Goal: Information Seeking & Learning: Learn about a topic

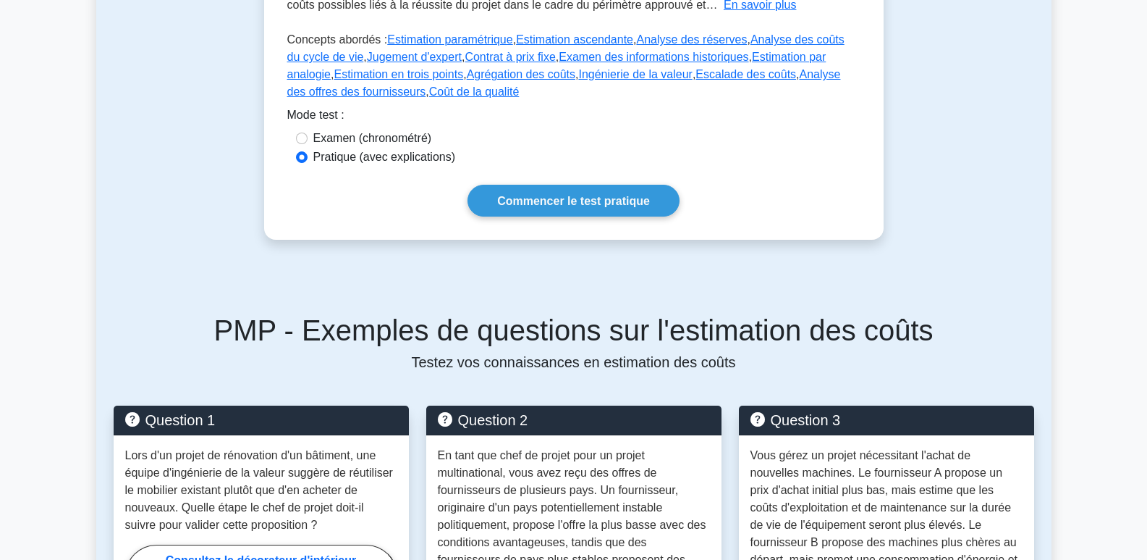
scroll to position [362, 0]
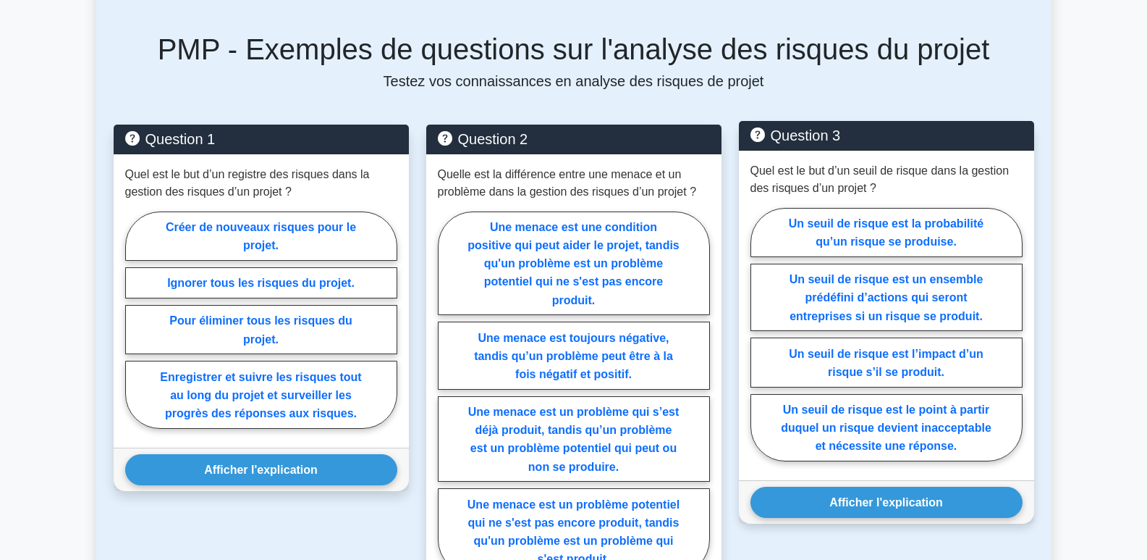
scroll to position [796, 0]
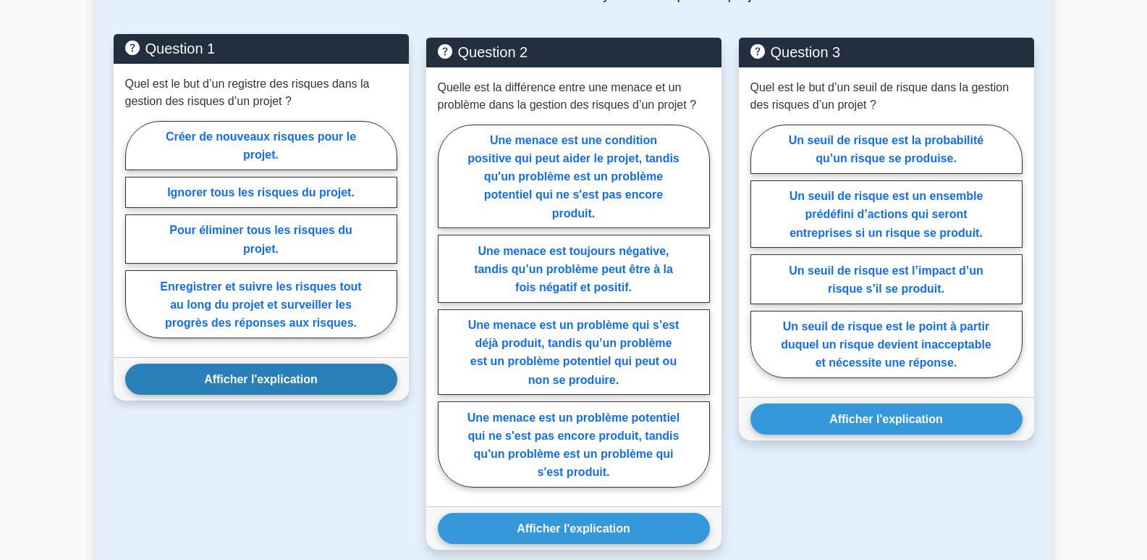
click at [258, 373] on font "Afficher l'explication" at bounding box center [261, 379] width 114 height 12
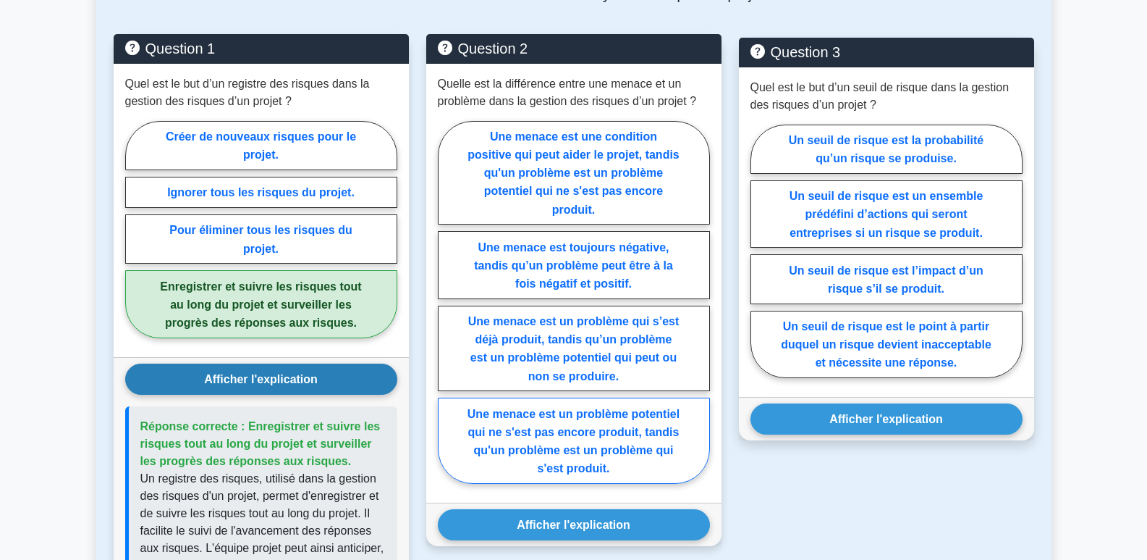
click at [582, 433] on font "Une menace est un problème potentiel qui ne s'est pas encore produit, tandis qu…" at bounding box center [574, 440] width 212 height 67
click at [447, 311] on input "Une menace est un problème potentiel qui ne s'est pas encore produit, tandis qu…" at bounding box center [442, 305] width 9 height 9
radio input "true"
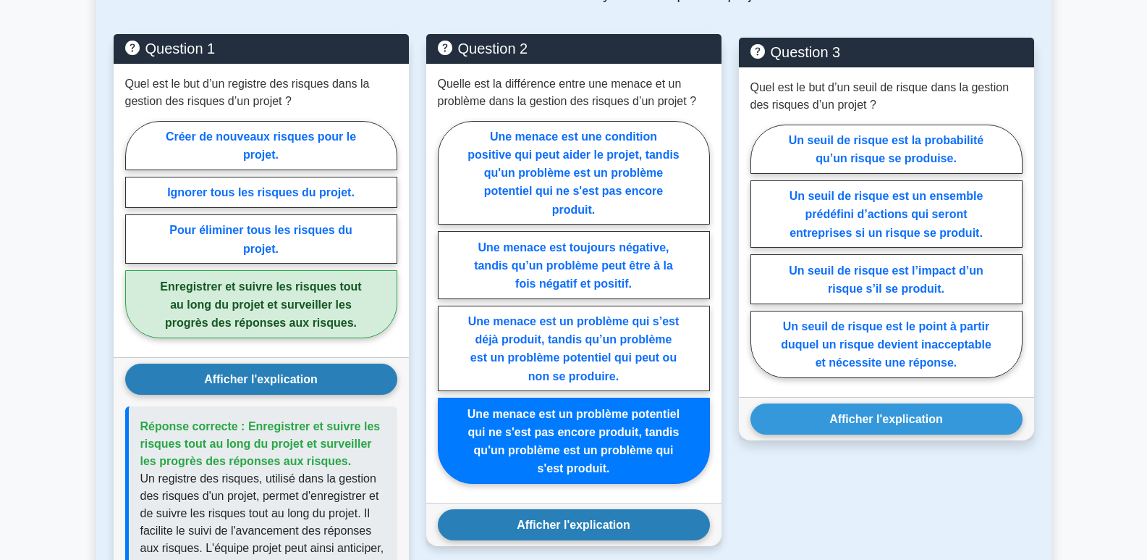
click at [586, 518] on font "Afficher l'explication" at bounding box center [574, 524] width 114 height 12
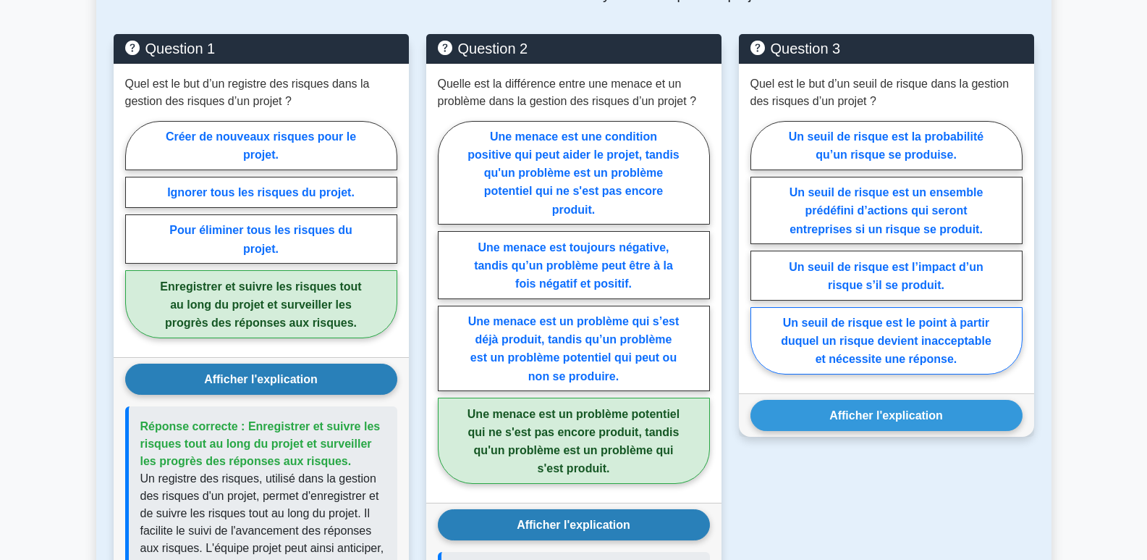
click at [904, 337] on font "Un seuil de risque est le point à partir duquel un risque devient inacceptable …" at bounding box center [886, 340] width 211 height 49
click at [760, 256] on input "Un seuil de risque est le point à partir duquel un risque devient inacceptable …" at bounding box center [755, 251] width 9 height 9
radio input "true"
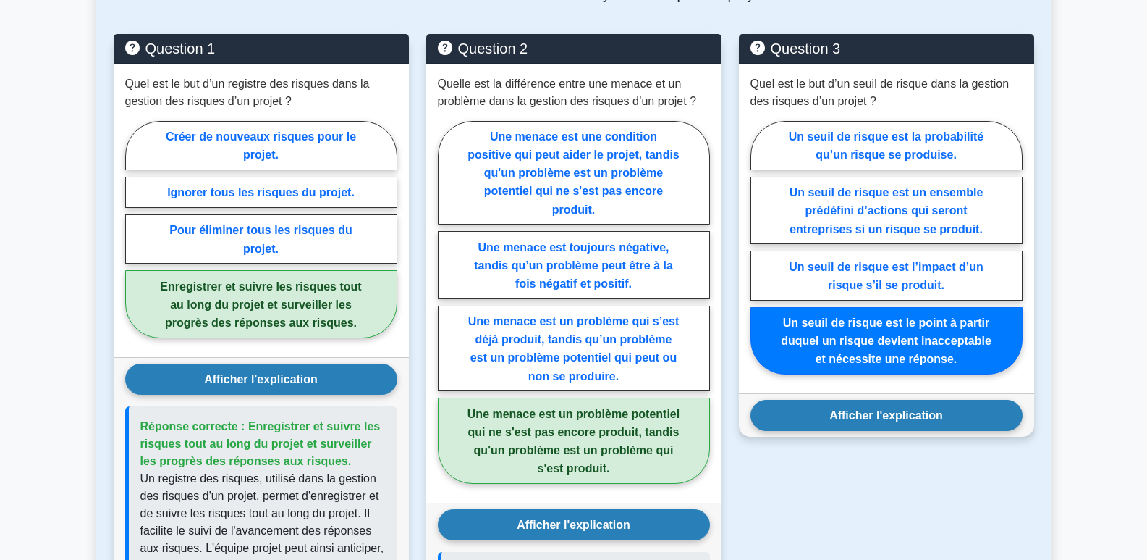
click at [892, 409] on font "Afficher l'explication" at bounding box center [887, 415] width 114 height 12
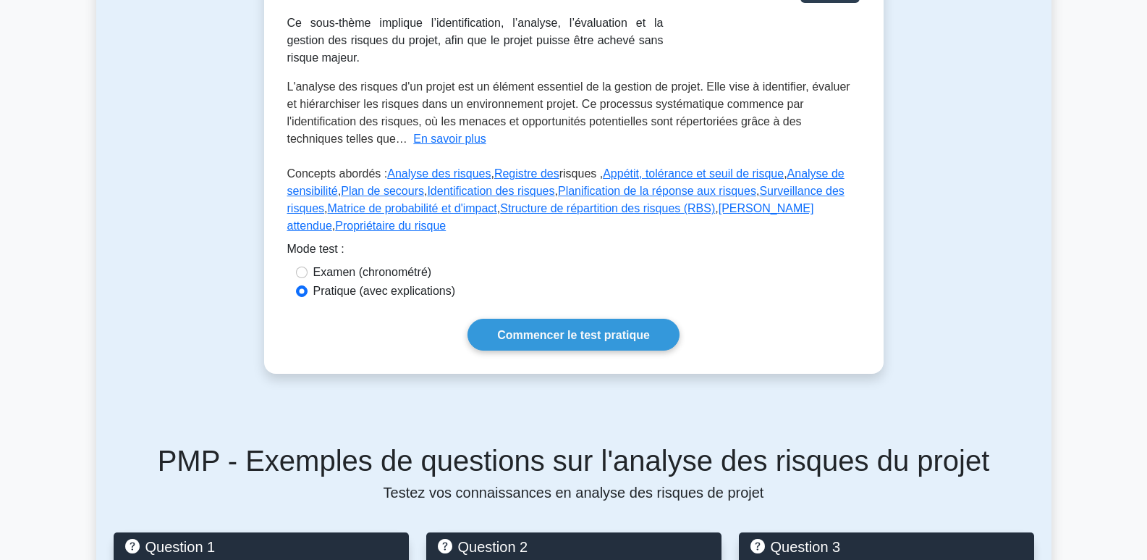
scroll to position [145, 0]
